Goal: Navigation & Orientation: Find specific page/section

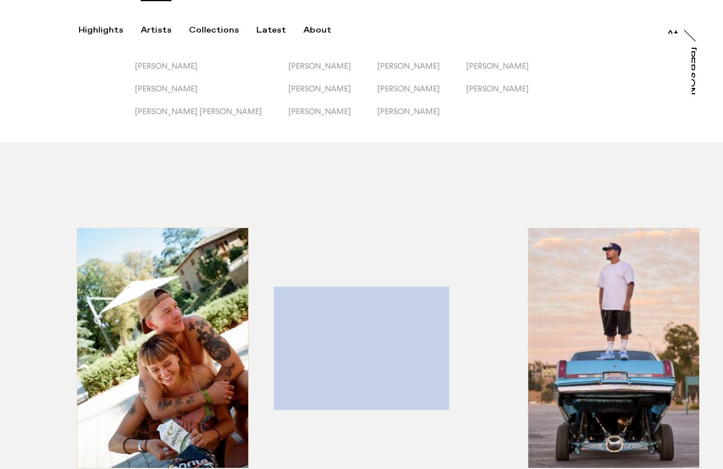
click at [166, 30] on div "Artists" at bounding box center [156, 30] width 31 height 10
click at [85, 24] on div "Highlights Artists Collections Latest About At At [PERSON_NAME]" at bounding box center [363, 17] width 727 height 35
click at [89, 30] on div "Highlights" at bounding box center [101, 30] width 45 height 10
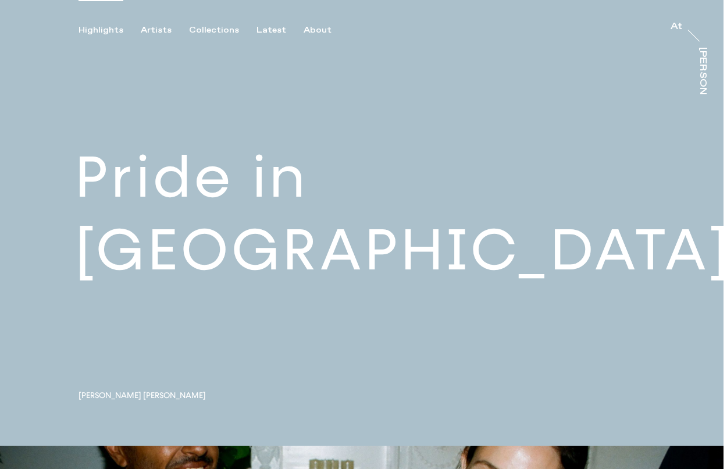
click at [344, 249] on link at bounding box center [361, 222] width 723 height 445
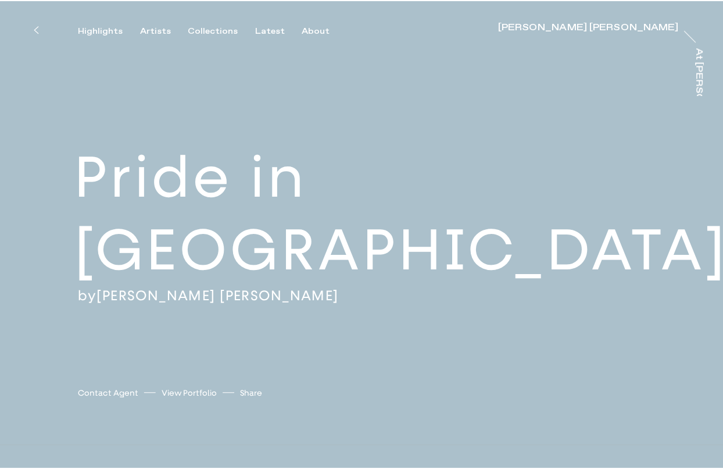
scroll to position [3, 0]
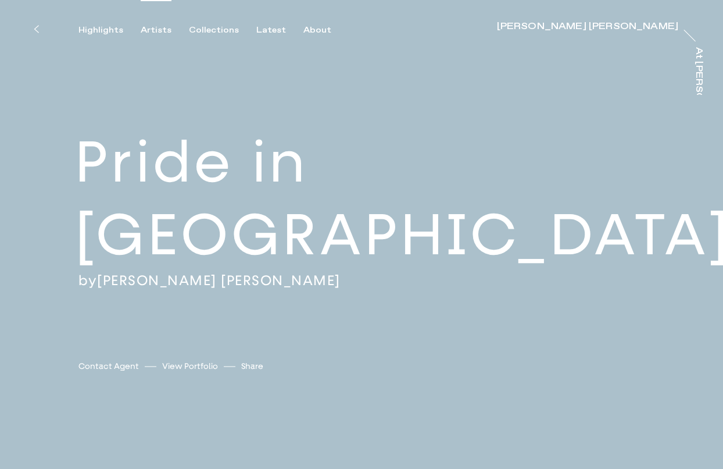
click at [147, 32] on div "Artists" at bounding box center [156, 30] width 31 height 10
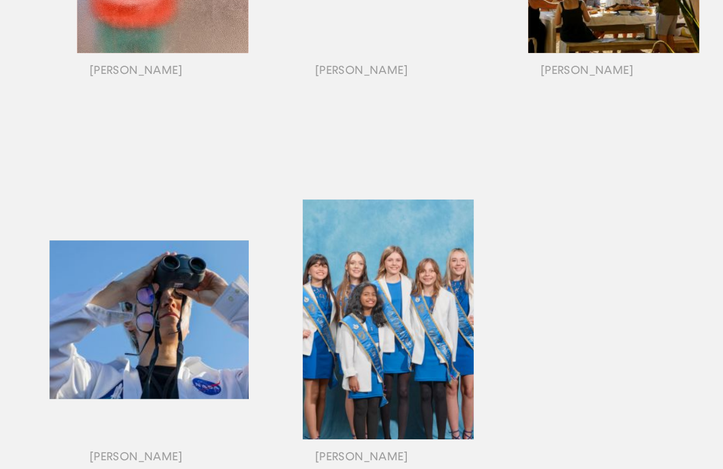
scroll to position [919, 0]
